Goal: Information Seeking & Learning: Learn about a topic

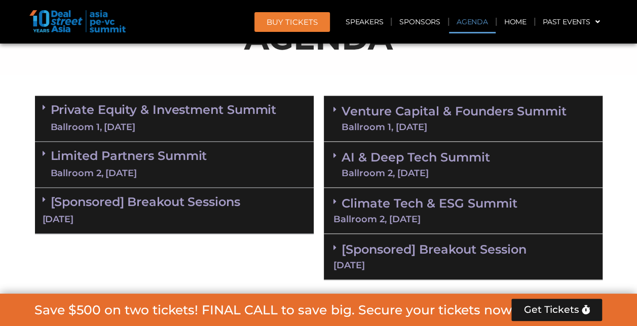
scroll to position [507, 0]
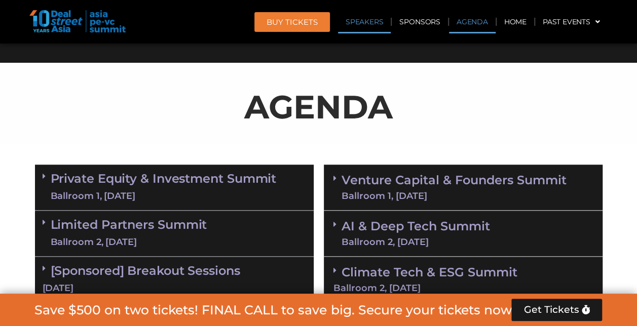
click at [375, 26] on link "Speakers" at bounding box center [364, 21] width 53 height 23
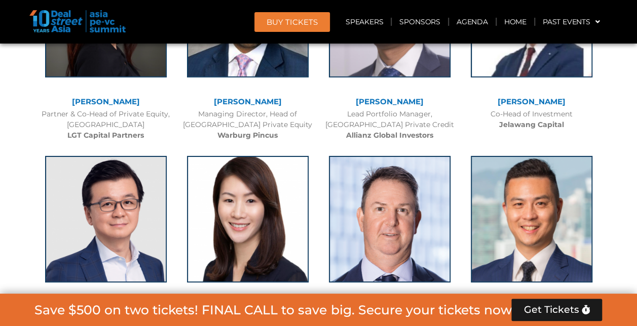
scroll to position [1753, 0]
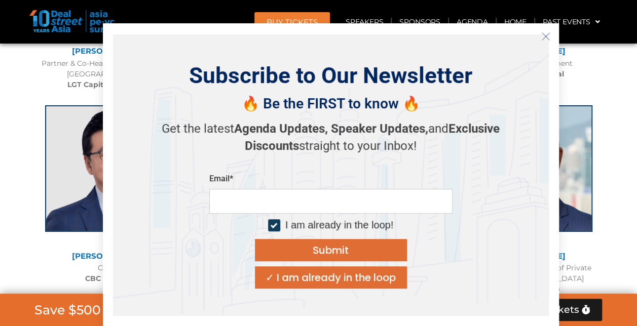
click at [547, 35] on line "Close" at bounding box center [545, 36] width 7 height 7
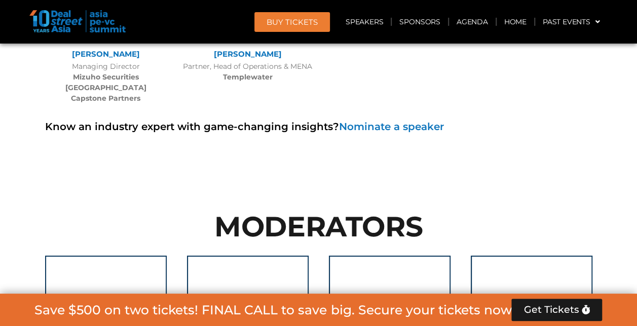
scroll to position [7529, 0]
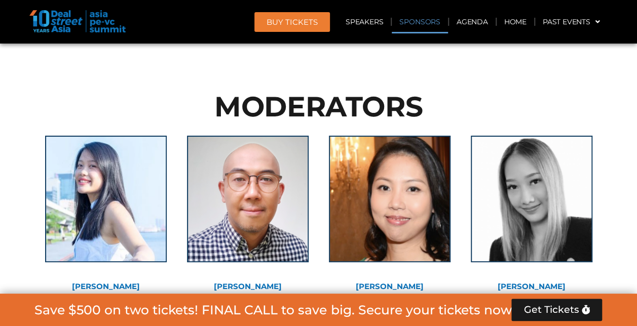
click at [398, 16] on link "Sponsors" at bounding box center [420, 21] width 56 height 23
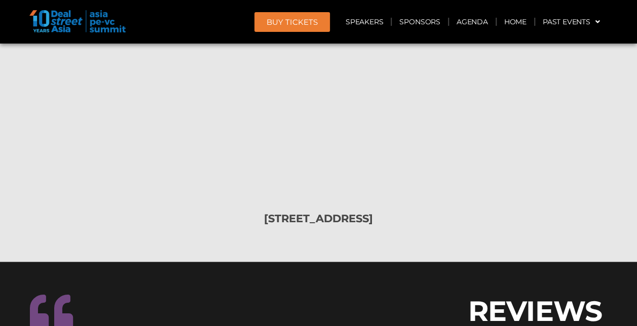
scroll to position [12068, 0]
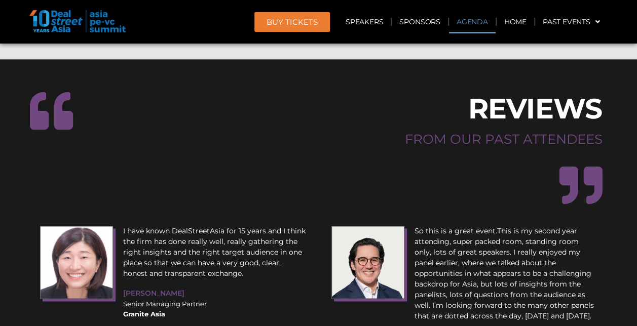
click at [475, 21] on link "Agenda" at bounding box center [472, 21] width 47 height 23
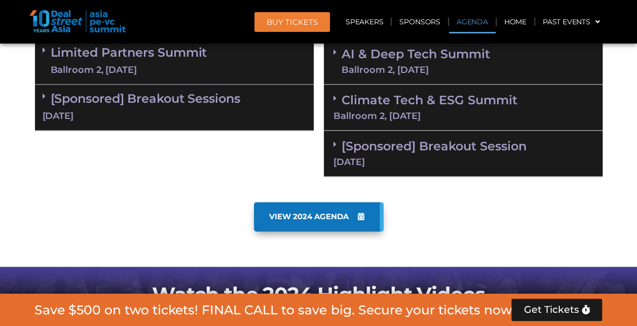
scroll to position [682, 0]
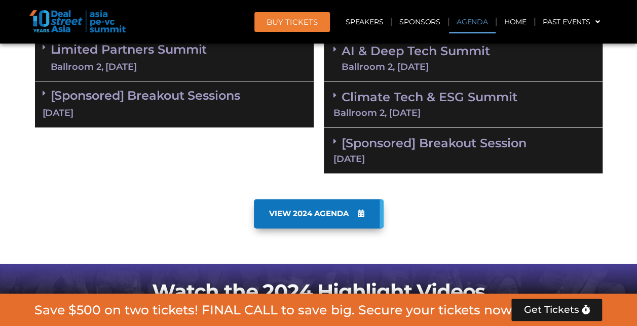
click at [213, 102] on div "[Sponsored] Breakout Sessions [DATE]" at bounding box center [174, 105] width 279 height 46
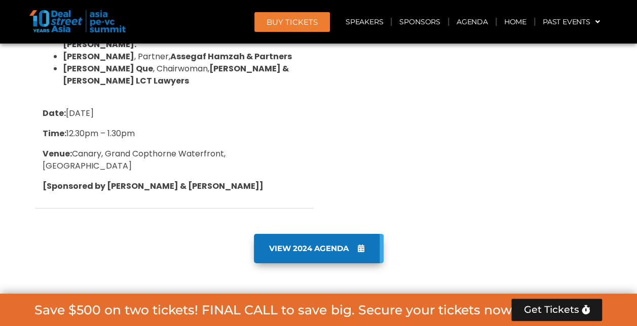
scroll to position [1644, 0]
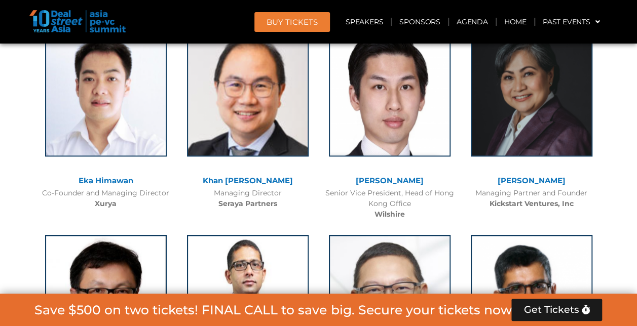
scroll to position [2533, 0]
